Goal: Check status: Check status

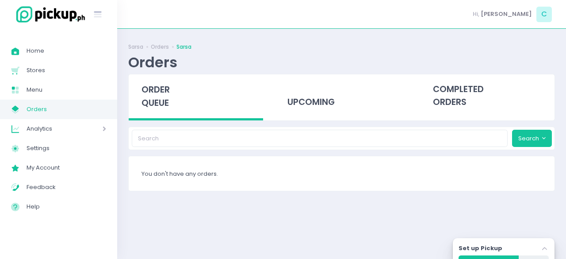
click at [323, 121] on div "Sarsa Orders Sarsa Orders order queue upcoming completed orders Search You don'…" at bounding box center [341, 144] width 449 height 208
click at [311, 106] on div "upcoming" at bounding box center [341, 95] width 134 height 43
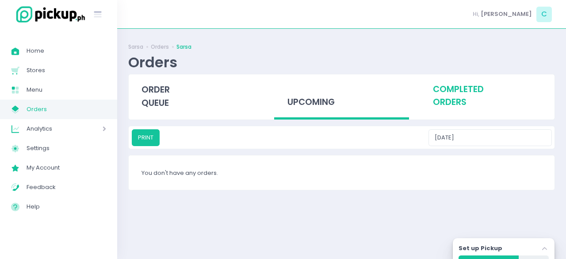
click at [470, 87] on div "completed orders" at bounding box center [487, 95] width 134 height 43
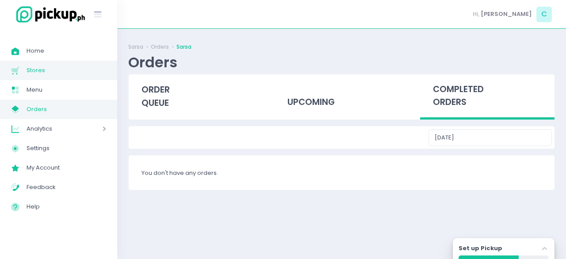
click at [25, 74] on span "Stores Created with Sketch." at bounding box center [18, 70] width 15 height 11
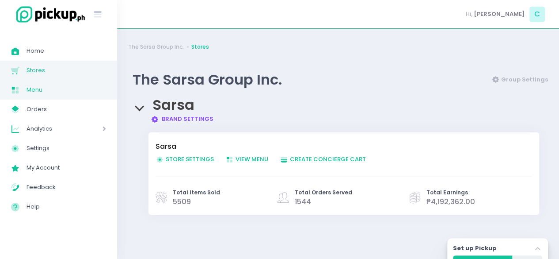
click at [11, 87] on icon "Menu Created with Sketch." at bounding box center [15, 90] width 10 height 10
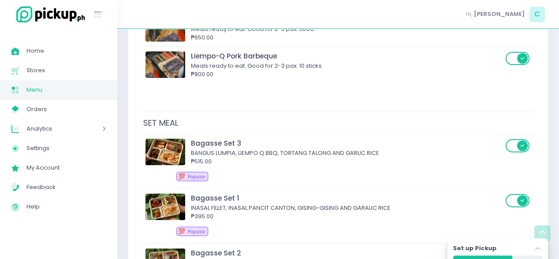
scroll to position [3520, 0]
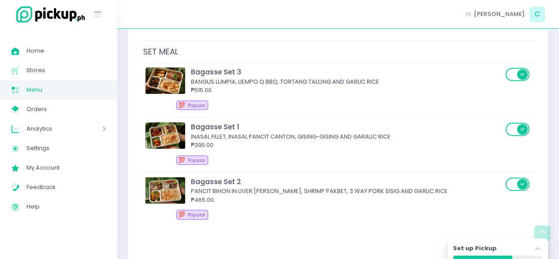
click at [42, 119] on div "Analytics Created with Sketch. Analytics" at bounding box center [58, 128] width 117 height 19
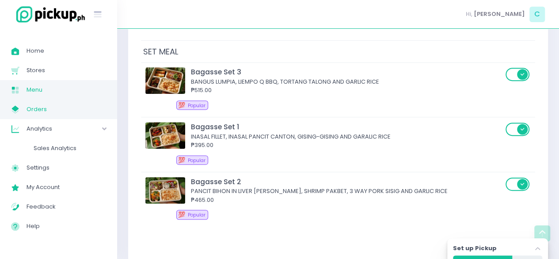
click at [42, 118] on link "My Store Created with Sketch. Orders" at bounding box center [58, 108] width 117 height 19
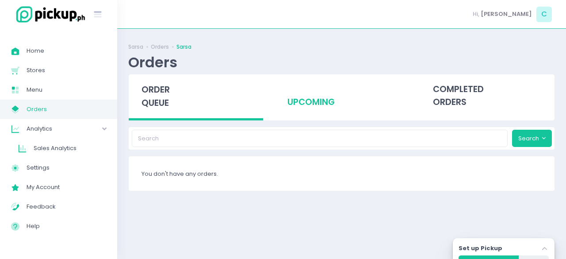
click at [344, 93] on div "upcoming" at bounding box center [341, 95] width 134 height 43
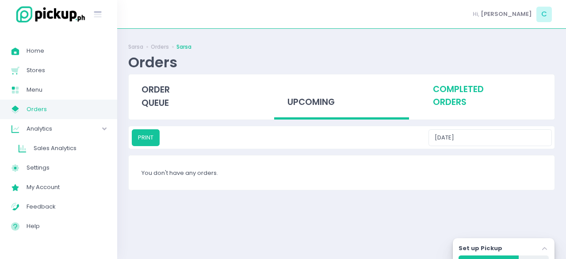
click at [426, 95] on div "completed orders" at bounding box center [487, 95] width 134 height 43
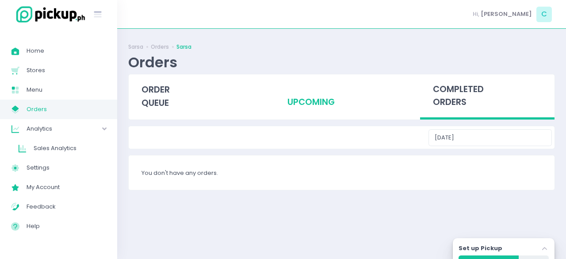
click at [345, 96] on div "upcoming" at bounding box center [341, 95] width 134 height 43
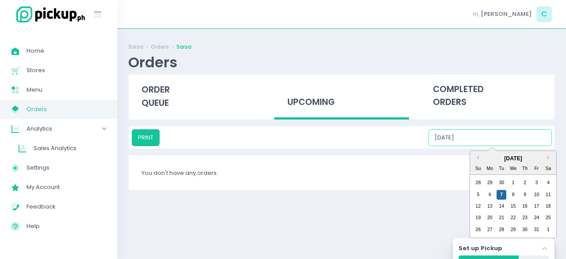
click at [481, 134] on input "[DATE]" at bounding box center [489, 137] width 123 height 17
click at [515, 194] on div "8" at bounding box center [513, 195] width 10 height 10
click at [484, 136] on input "[DATE]" at bounding box center [489, 137] width 123 height 17
click at [526, 192] on div "9" at bounding box center [525, 195] width 10 height 10
click at [496, 137] on input "[DATE]" at bounding box center [489, 137] width 123 height 17
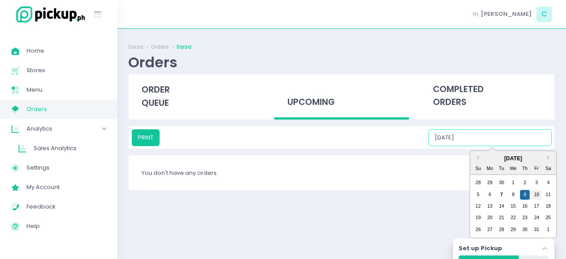
click at [532, 192] on div "10" at bounding box center [536, 195] width 10 height 10
type input "[DATE]"
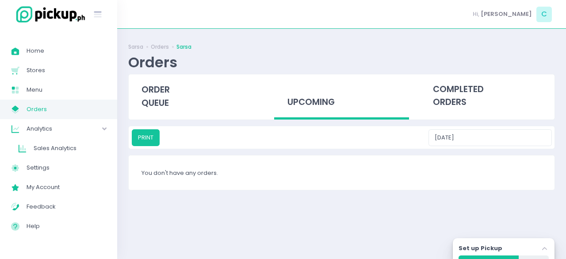
click at [318, 170] on div "You don't have any orders." at bounding box center [342, 172] width 426 height 34
